Goal: Task Accomplishment & Management: Manage account settings

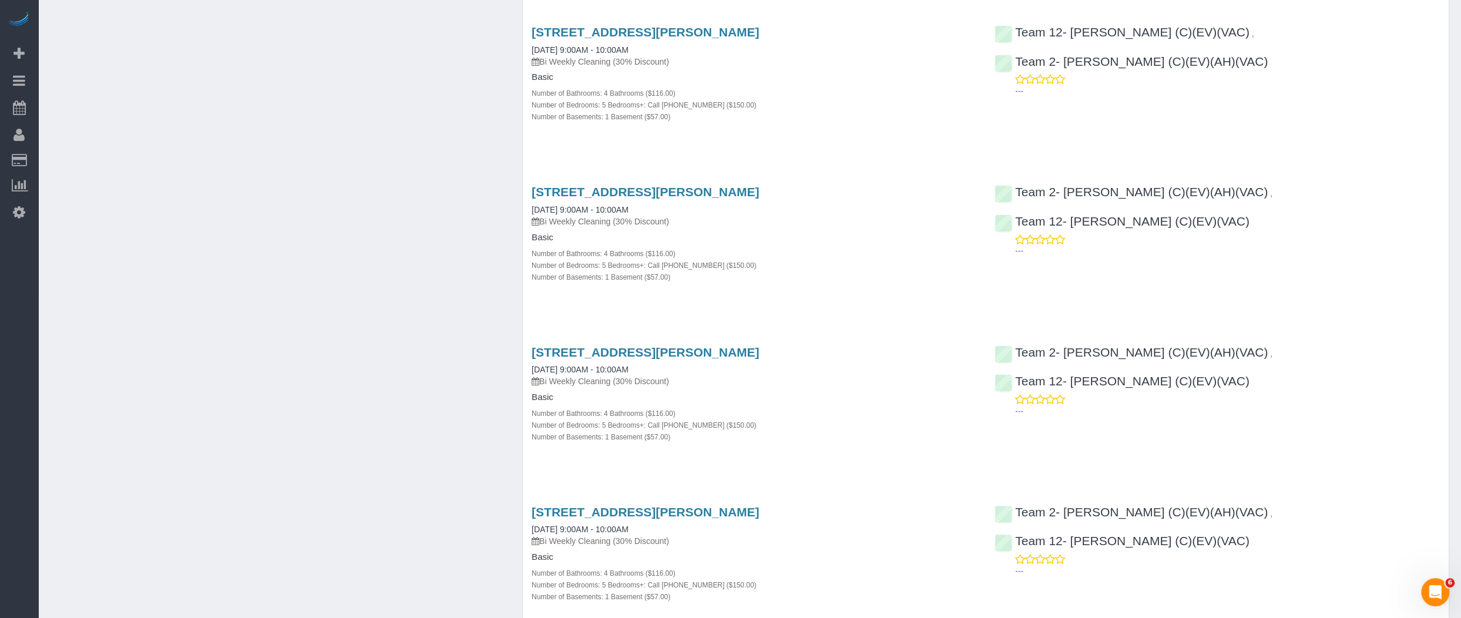
scroll to position [430, 0]
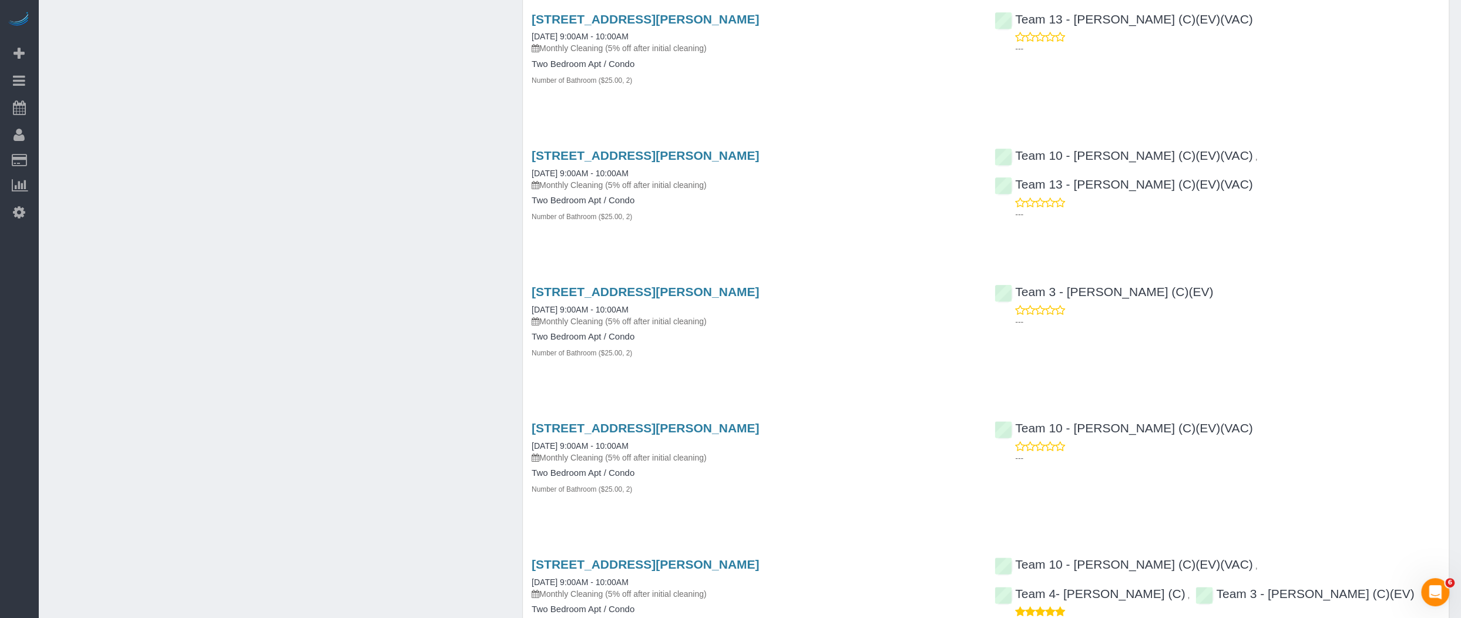
scroll to position [2437, 0]
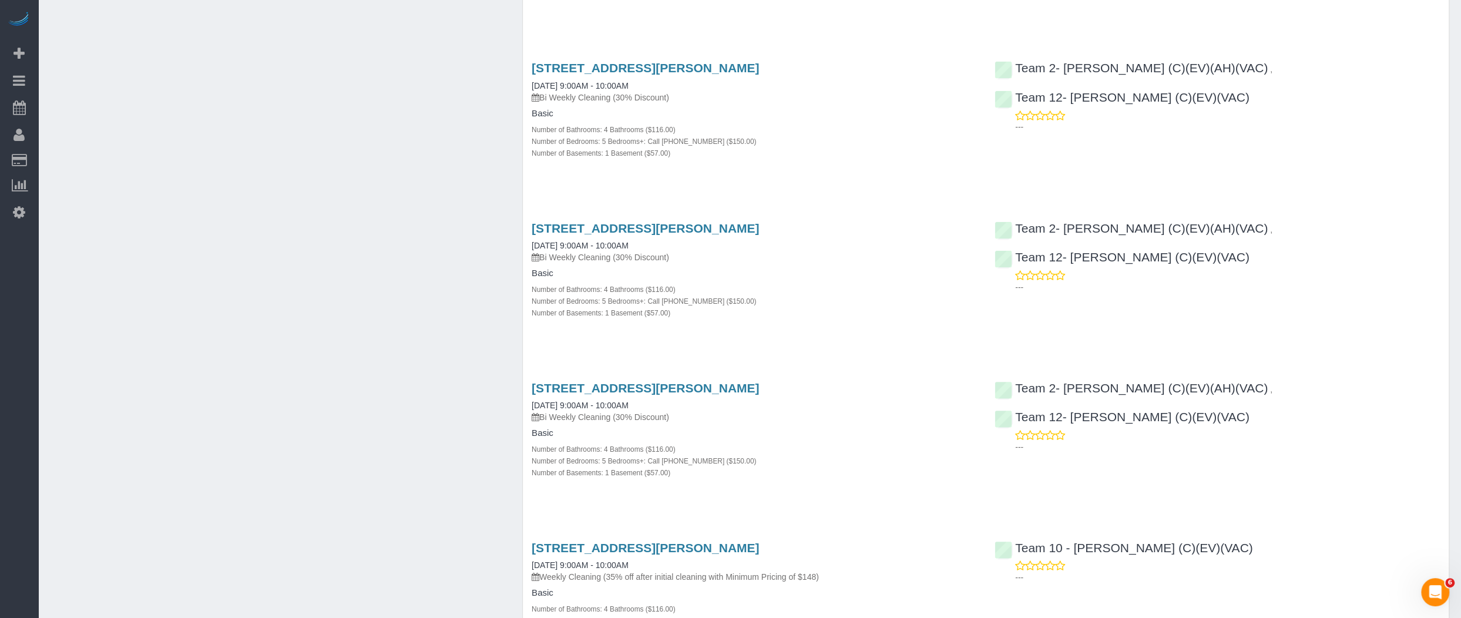
scroll to position [1362, 0]
